Goal: Task Accomplishment & Management: Manage account settings

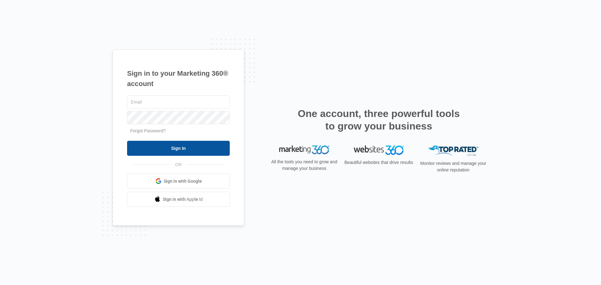
type input "[EMAIL_ADDRESS][DOMAIN_NAME]"
click at [207, 152] on input "Sign In" at bounding box center [178, 148] width 103 height 15
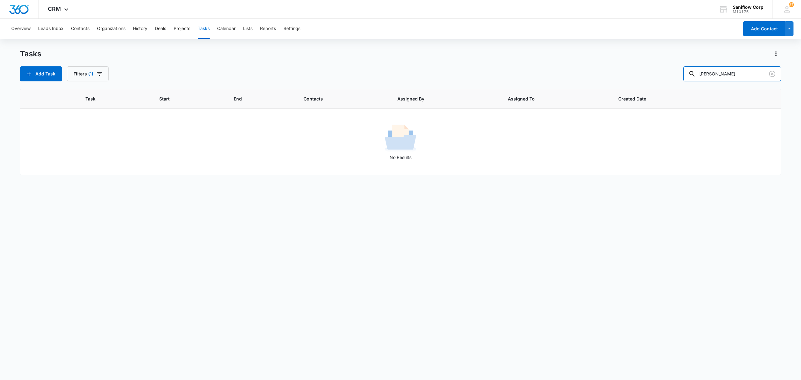
drag, startPoint x: 734, startPoint y: 75, endPoint x: 677, endPoint y: 75, distance: 57.0
click at [677, 75] on div "Add Task Filters (1) john i" at bounding box center [400, 73] width 761 height 15
paste input "Hi - happy Thursday! Hope all is well! Are you bidding on this project that is …"
click at [705, 73] on input "Hi - happy Thursday! Hope all is well! Are you bidding on this project that is …" at bounding box center [733, 73] width 98 height 15
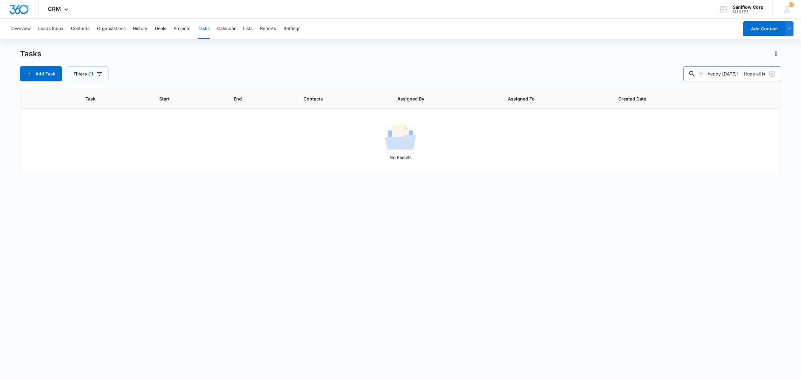
click at [705, 73] on input "Hi - happy Thursday! Hope all is well! Are you bidding on this project that is …" at bounding box center [733, 73] width 98 height 15
type input "(ak)"
click at [105, 73] on button "Filters (1)" at bounding box center [88, 73] width 42 height 15
click at [76, 147] on div at bounding box center [78, 149] width 6 height 6
click at [75, 149] on input "Complete" at bounding box center [75, 149] width 0 height 0
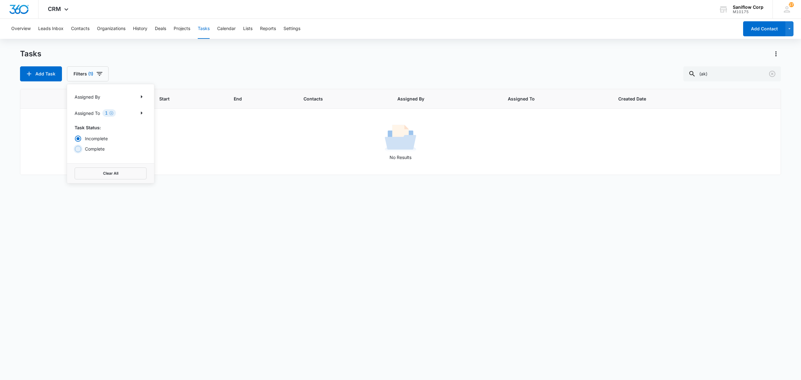
radio input "false"
radio input "true"
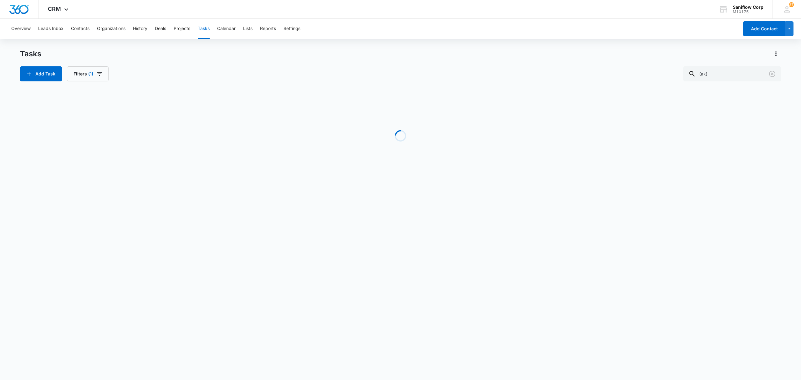
click at [233, 57] on div "Tasks" at bounding box center [400, 54] width 761 height 10
click at [726, 73] on input "(ak)" at bounding box center [733, 73] width 98 height 15
click at [102, 70] on icon "button" at bounding box center [100, 74] width 8 height 8
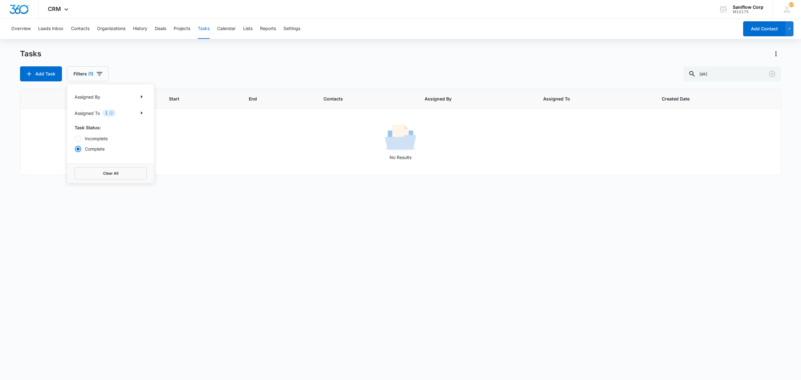
click at [97, 138] on label "Incomplete" at bounding box center [111, 138] width 72 height 7
click at [75, 138] on input "Incomplete" at bounding box center [75, 138] width 0 height 0
radio input "true"
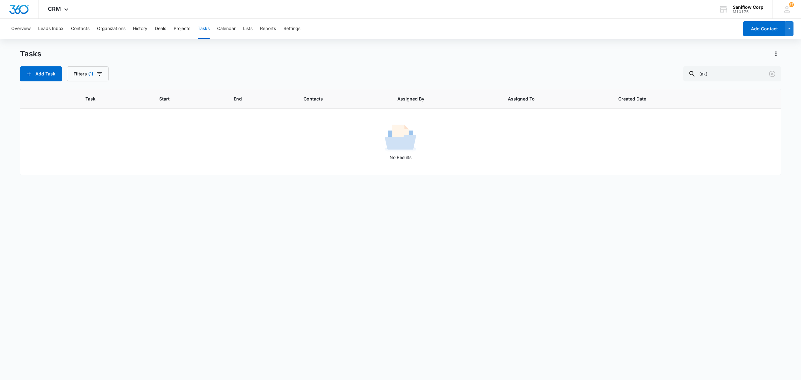
click at [219, 64] on div "Tasks Add Task Filters (1) (ak)" at bounding box center [400, 65] width 761 height 33
click at [756, 73] on input "(ak)" at bounding box center [733, 73] width 98 height 15
click at [98, 78] on span "button" at bounding box center [100, 74] width 8 height 8
click at [108, 142] on div "Incomplete Complete" at bounding box center [111, 143] width 72 height 17
click at [95, 144] on div "Incomplete Complete" at bounding box center [111, 143] width 72 height 17
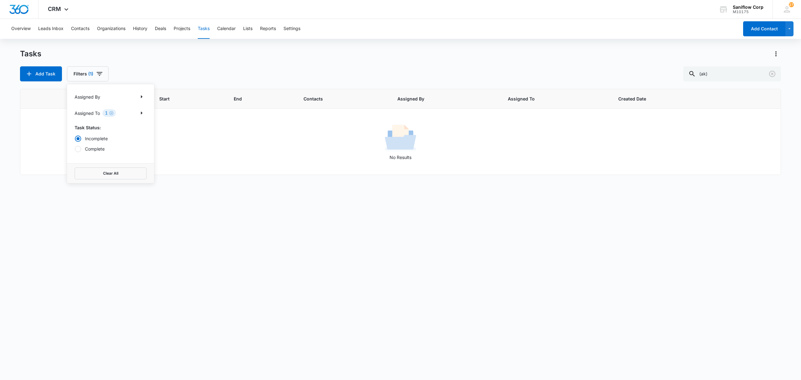
click at [90, 148] on label "Complete" at bounding box center [111, 149] width 72 height 7
click at [75, 149] on input "Complete" at bounding box center [75, 149] width 0 height 0
radio input "false"
radio input "true"
click at [214, 51] on div "Tasks" at bounding box center [400, 54] width 761 height 10
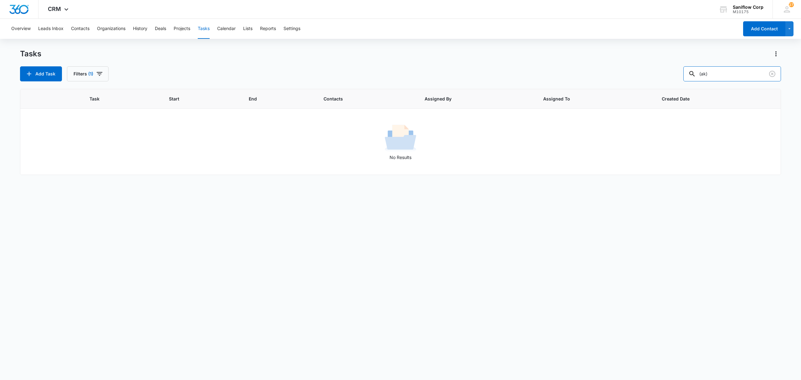
drag, startPoint x: 728, startPoint y: 74, endPoint x: 616, endPoint y: 73, distance: 112.1
click at [616, 73] on div "Add Task Filters (1) (ak)" at bounding box center [400, 73] width 761 height 15
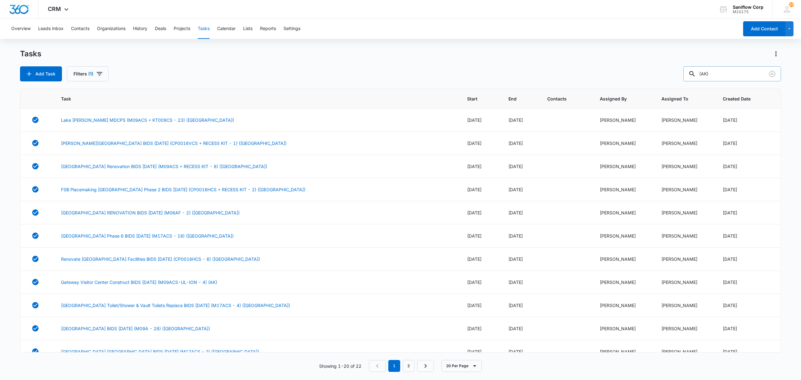
click at [712, 79] on input "(AK)" at bounding box center [733, 73] width 98 height 15
type input "(AK)"
click at [738, 63] on div "Tasks Add Task Filters (1) (AK)" at bounding box center [400, 65] width 761 height 33
click at [740, 69] on input "(AK)" at bounding box center [733, 73] width 98 height 15
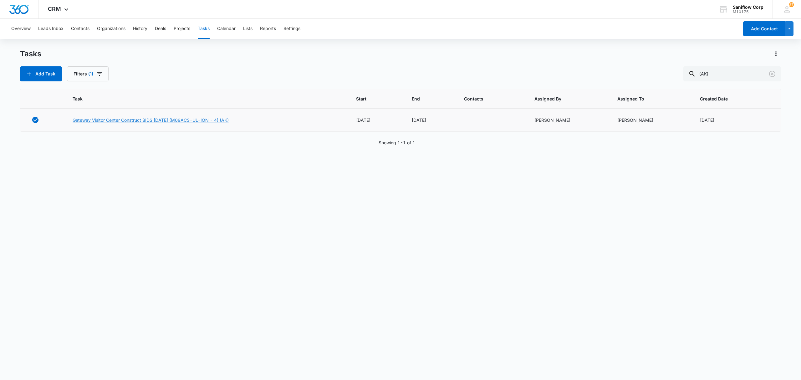
click at [137, 118] on link "Gateway Visitor Center Construct BIDS 10/22/24 (M09ACS-UL-ION - 4) (AK)" at bounding box center [151, 120] width 156 height 7
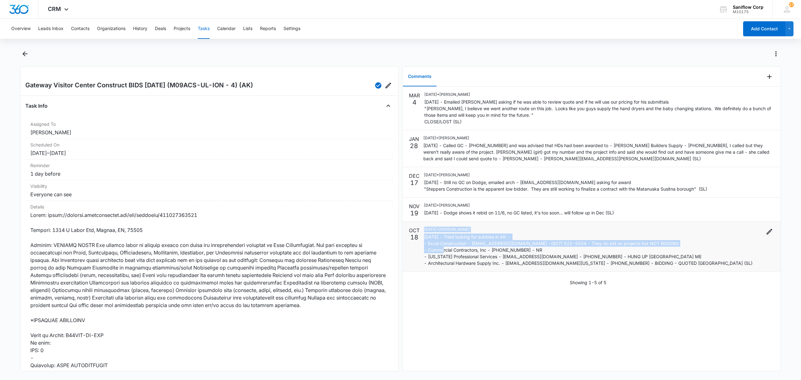
drag, startPoint x: 421, startPoint y: 245, endPoint x: 465, endPoint y: 251, distance: 43.6
click at [465, 251] on div "OCT 18 10/18/2024 • Samantha Layedra 10/18/24 - Tried looking for subbies in AK…" at bounding box center [592, 247] width 366 height 40
click at [465, 251] on p "10/18/24 - Tried looking for subbies in AK - - Excel Construction - info@excela…" at bounding box center [588, 250] width 329 height 33
click at [426, 245] on p "10/18/24 - Tried looking for subbies in AK - - Excel Construction - info@excela…" at bounding box center [588, 250] width 329 height 33
click at [423, 247] on div "OCT 18 10/18/2024 • Samantha Layedra 10/18/24 - Tried looking for subbies in AK…" at bounding box center [592, 247] width 366 height 40
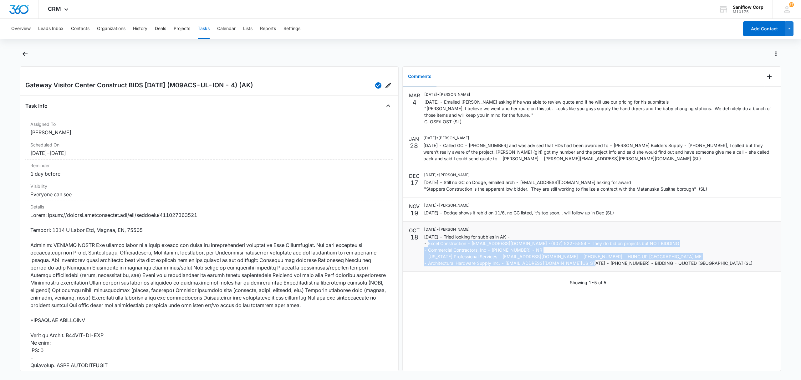
drag, startPoint x: 425, startPoint y: 245, endPoint x: 682, endPoint y: 267, distance: 257.4
click at [682, 267] on li "OCT 18 10/18/2024 • Samantha Layedra 10/18/24 - Tried looking for subbies in AK…" at bounding box center [592, 247] width 378 height 50
copy p "- Excel Construction - info@excelak.com -(907) 522-5554 - They do bid on projec…"
